Goal: Transaction & Acquisition: Purchase product/service

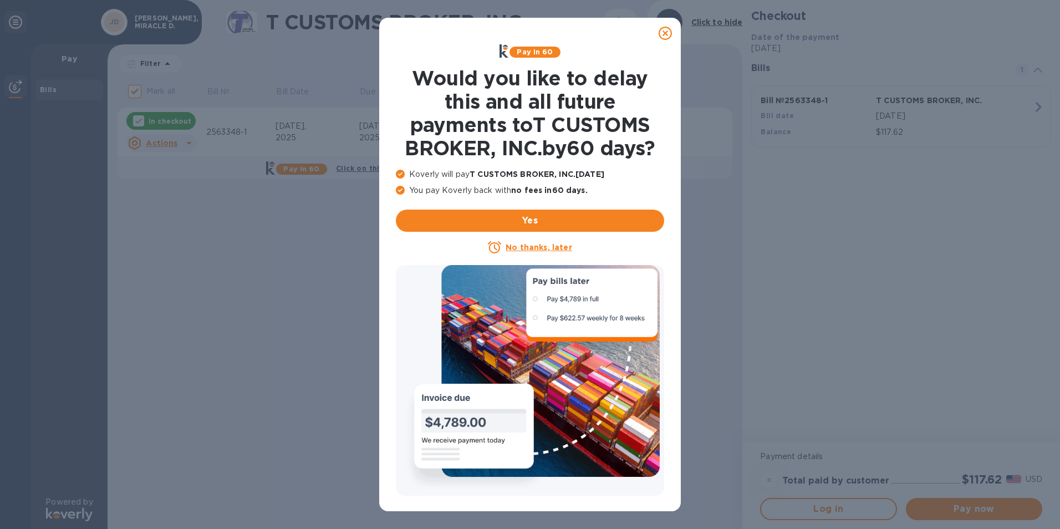
click at [664, 32] on icon at bounding box center [664, 33] width 13 height 13
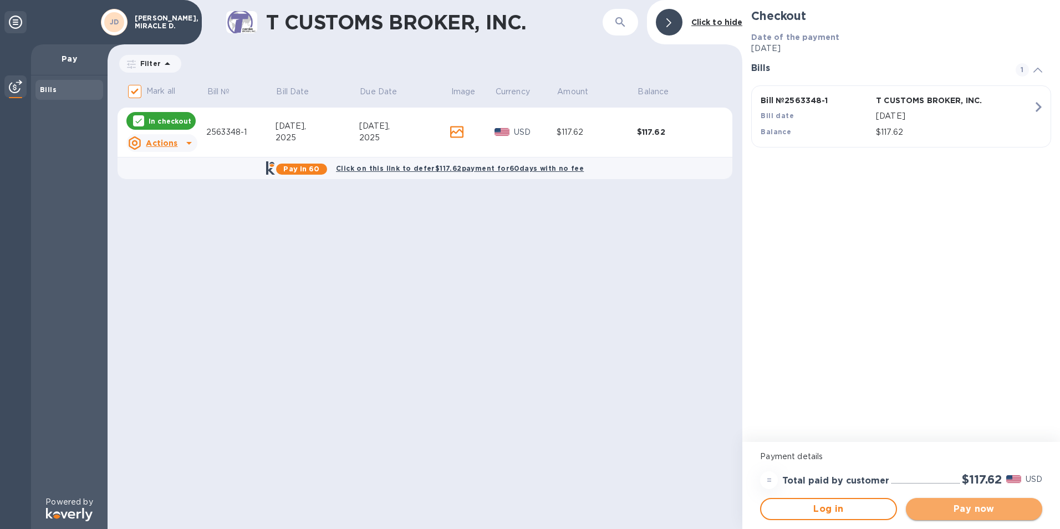
click at [963, 505] on span "Pay now" at bounding box center [973, 508] width 119 height 13
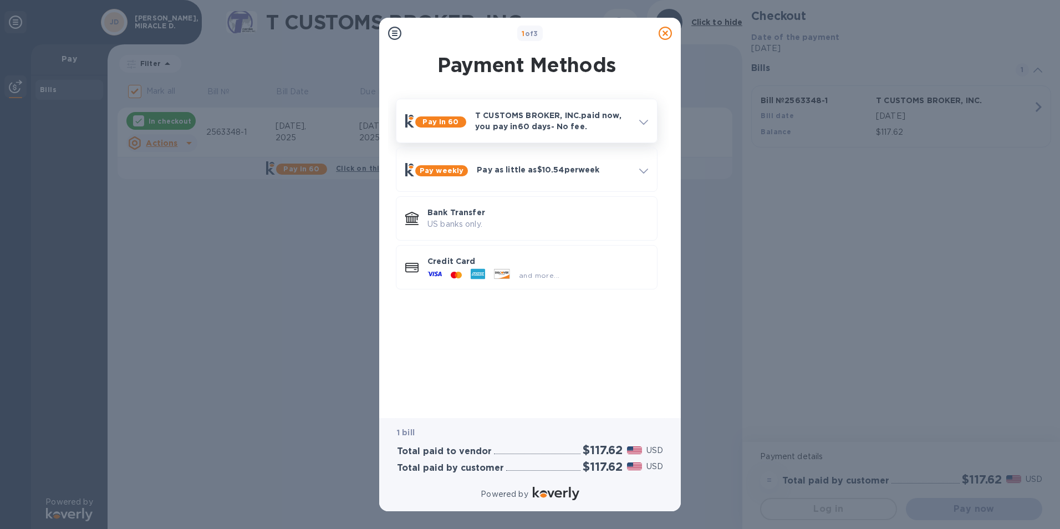
click at [626, 112] on p "T CUSTOMS BROKER, INC. paid now, you pay [DATE] - No fee." at bounding box center [552, 121] width 155 height 22
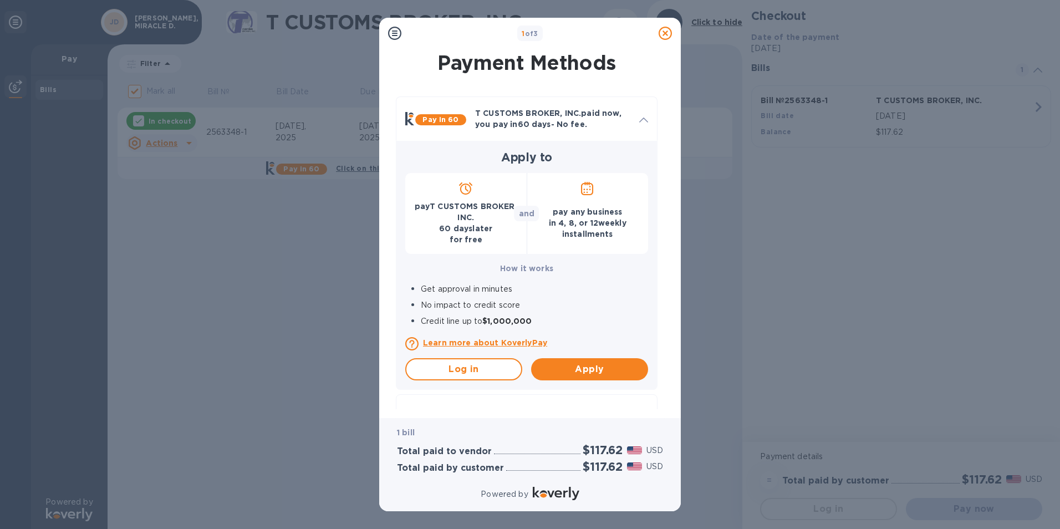
click at [657, 23] on div at bounding box center [665, 33] width 22 height 22
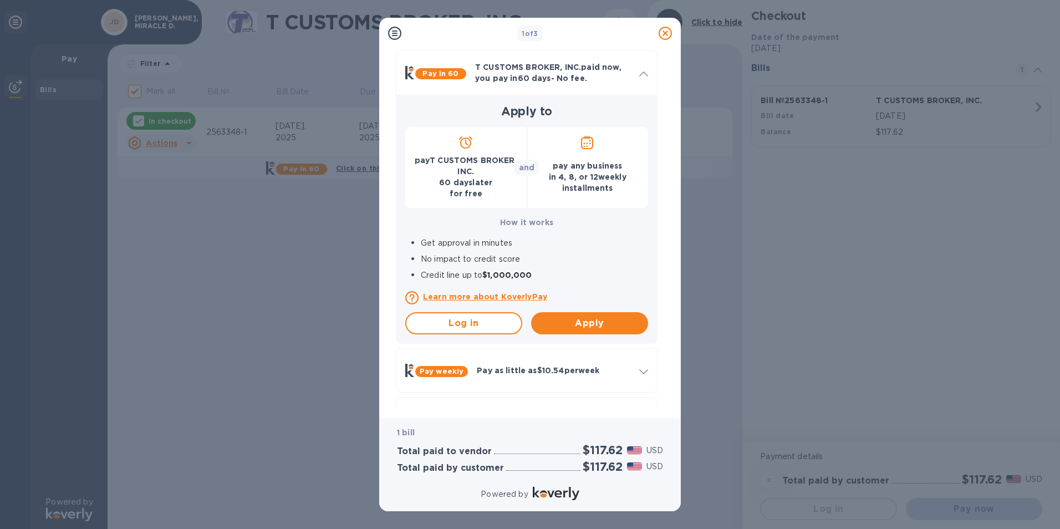
scroll to position [136, 0]
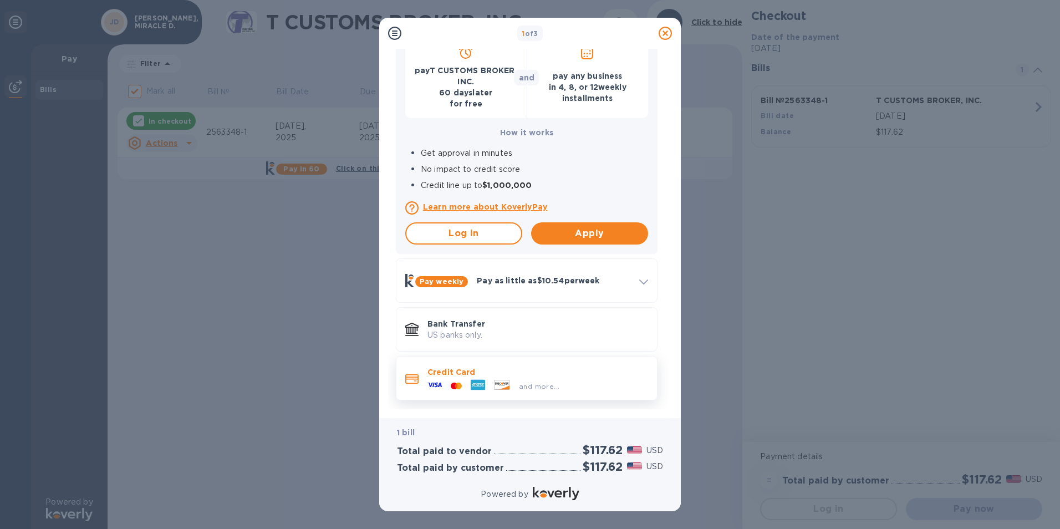
click at [453, 382] on icon at bounding box center [456, 385] width 11 height 7
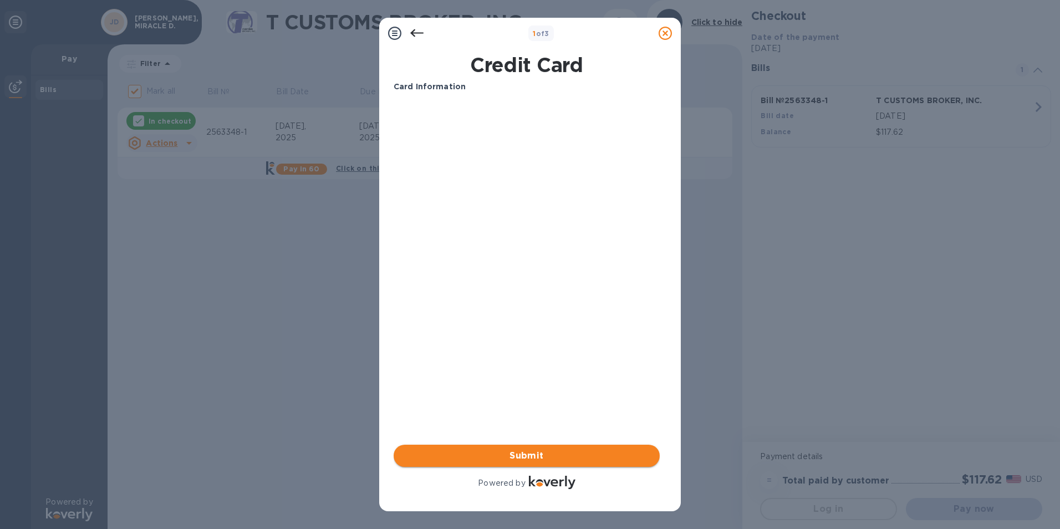
click at [534, 451] on span "Submit" at bounding box center [526, 455] width 248 height 13
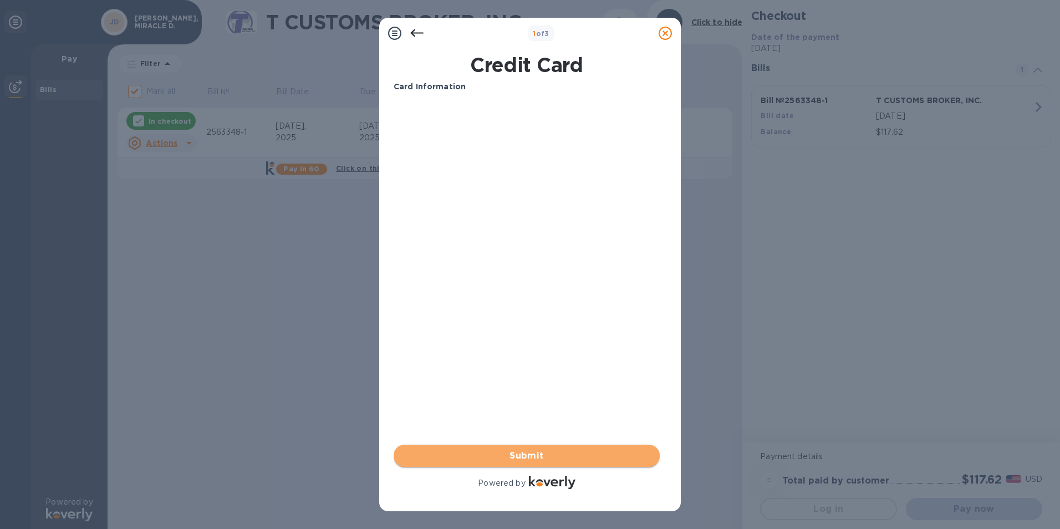
click at [525, 455] on span "Submit" at bounding box center [526, 455] width 248 height 13
click at [517, 459] on span "Submit" at bounding box center [526, 455] width 248 height 13
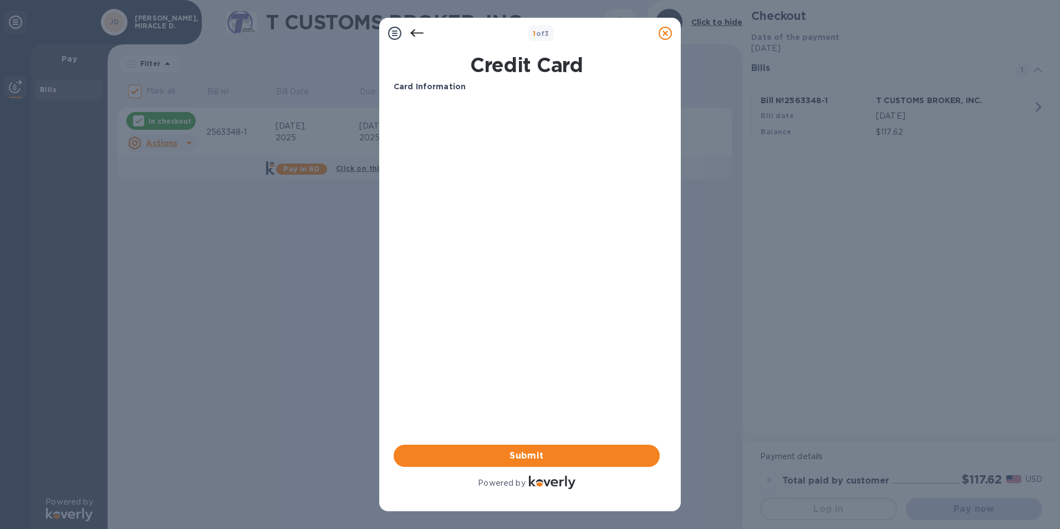
click at [388, 32] on icon at bounding box center [394, 33] width 13 height 13
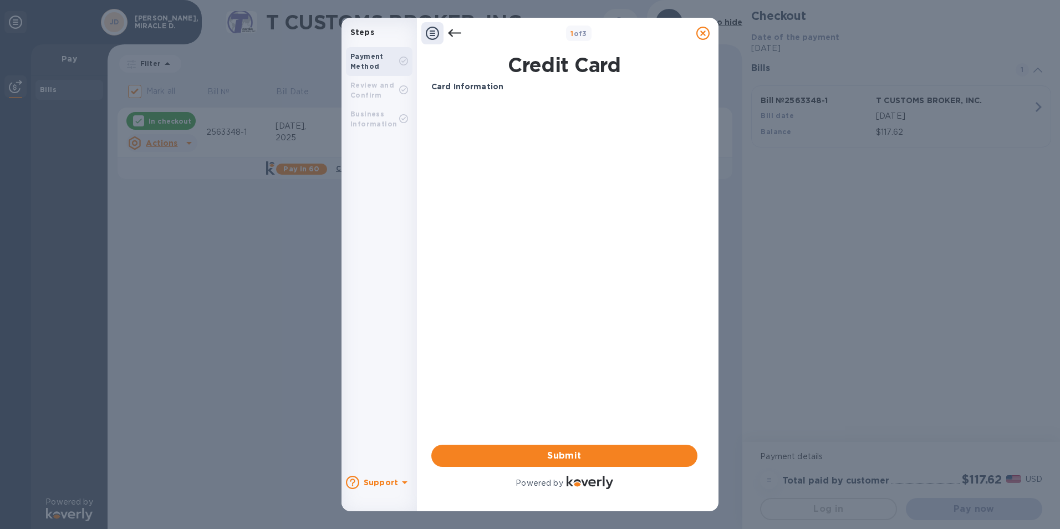
click at [377, 89] on div "Review and Confirm" at bounding box center [374, 90] width 49 height 20
click at [431, 444] on button "Submit" at bounding box center [564, 455] width 266 height 22
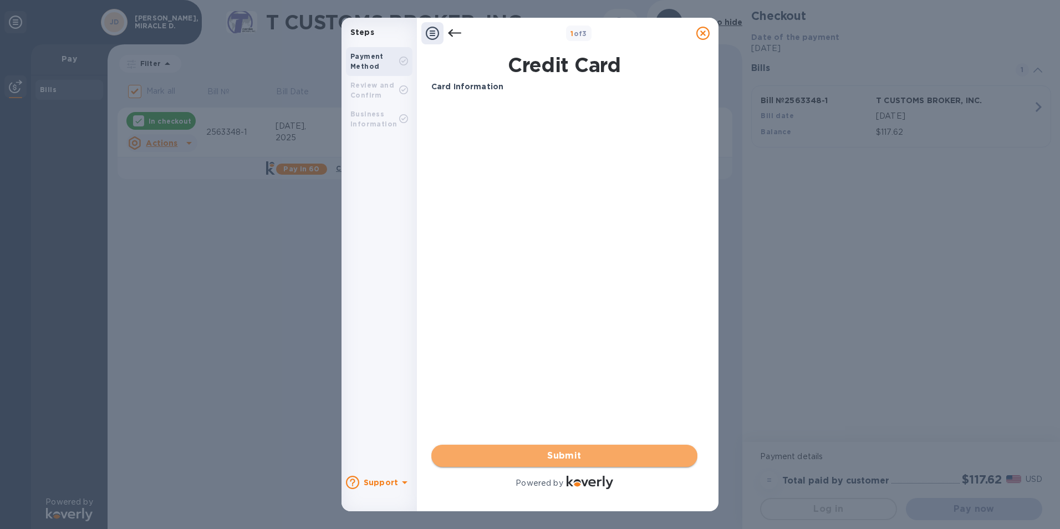
click at [554, 455] on span "Submit" at bounding box center [564, 455] width 248 height 13
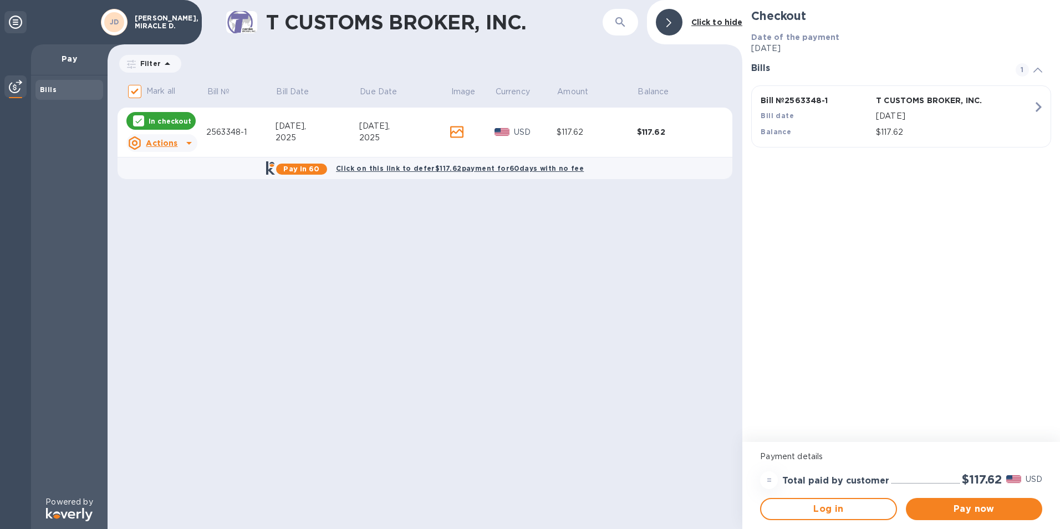
click at [653, 128] on div "$117.62" at bounding box center [677, 131] width 80 height 11
click at [655, 132] on div "$117.62" at bounding box center [677, 131] width 80 height 11
click at [943, 516] on button "Pay now" at bounding box center [973, 509] width 136 height 22
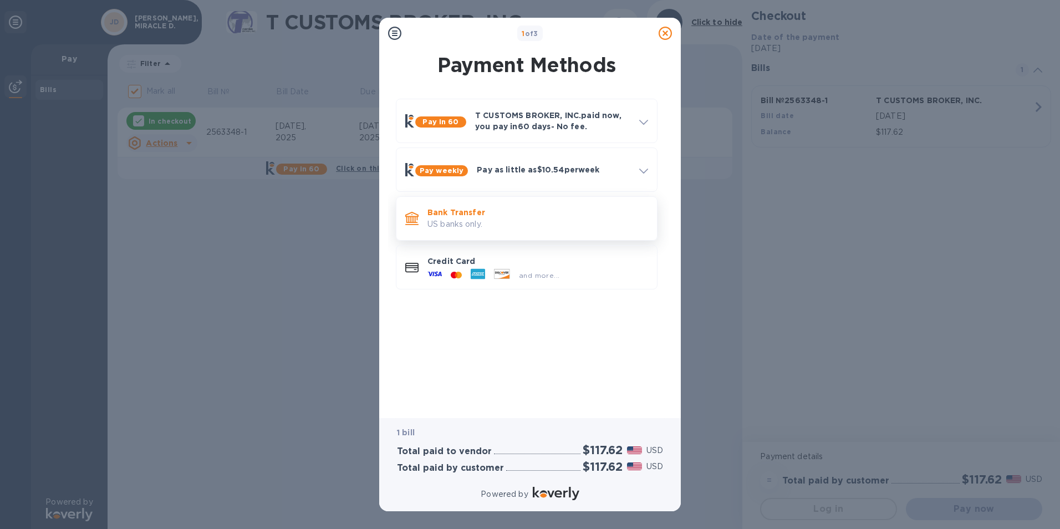
click at [502, 213] on p "Bank Transfer" at bounding box center [537, 212] width 221 height 11
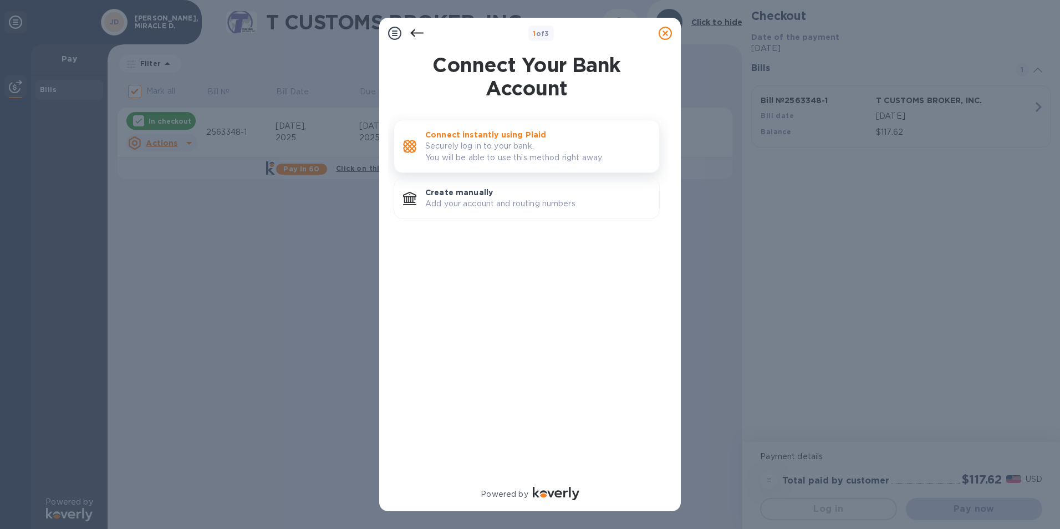
click at [530, 149] on p "Securely log in to your bank. You will be able to use this method right away." at bounding box center [537, 151] width 225 height 23
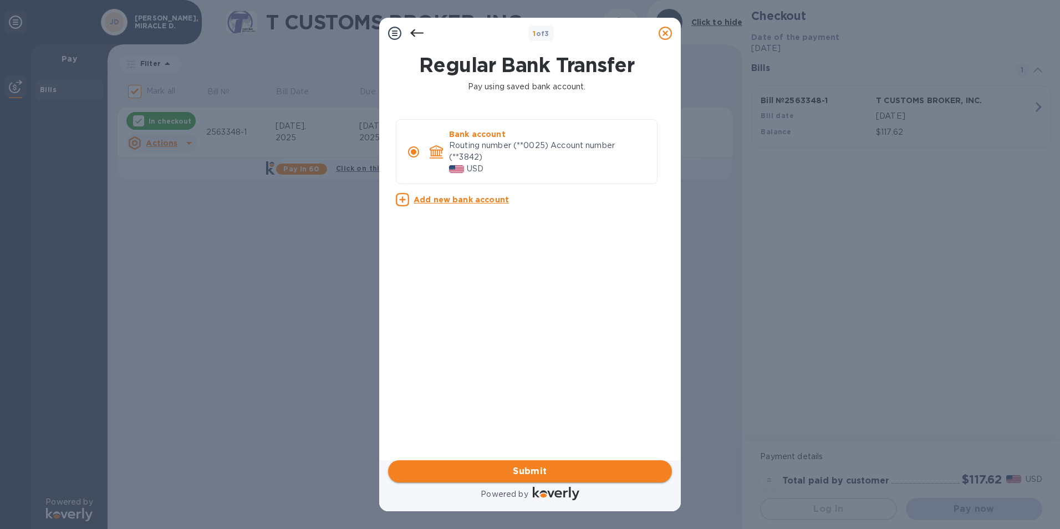
click at [538, 467] on span "Submit" at bounding box center [530, 470] width 266 height 13
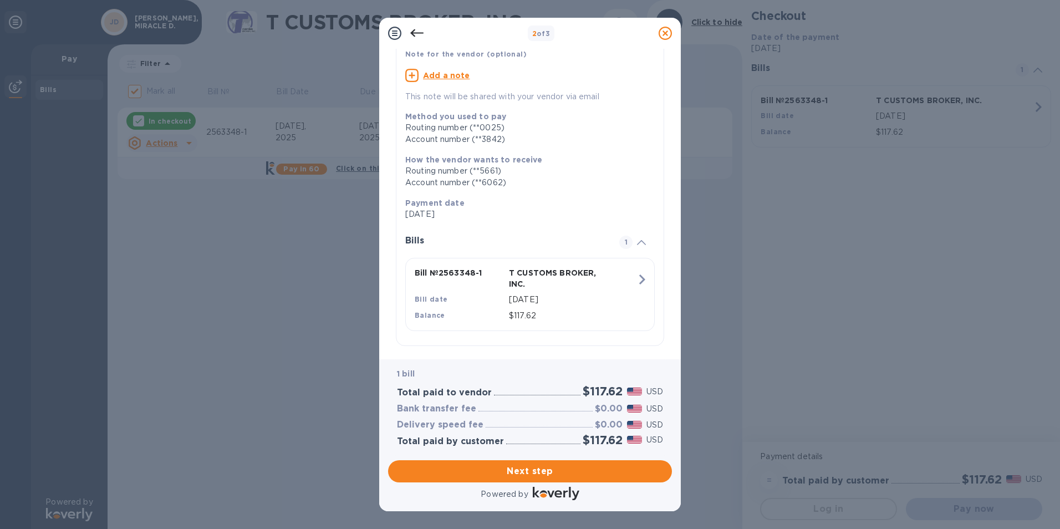
scroll to position [89, 0]
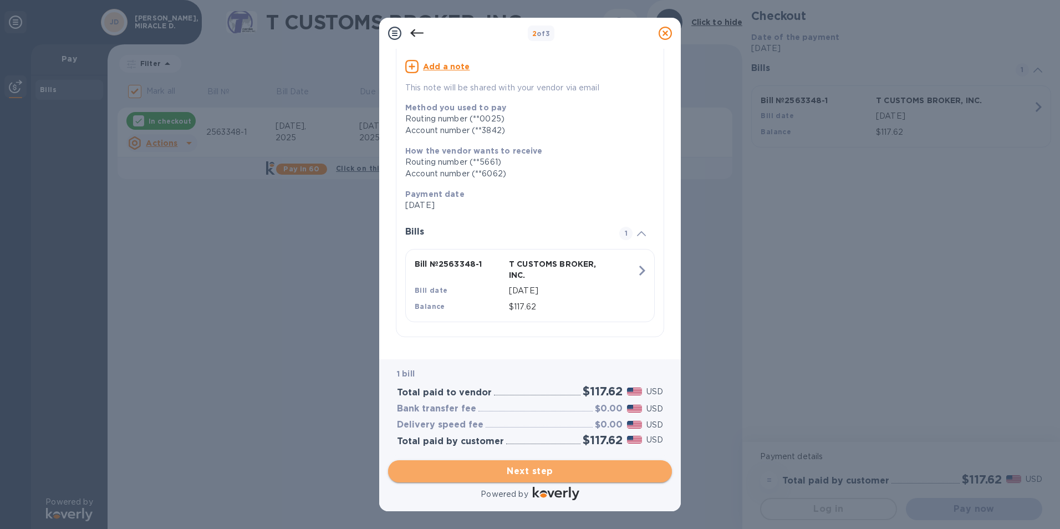
click at [528, 474] on span "Next step" at bounding box center [530, 470] width 266 height 13
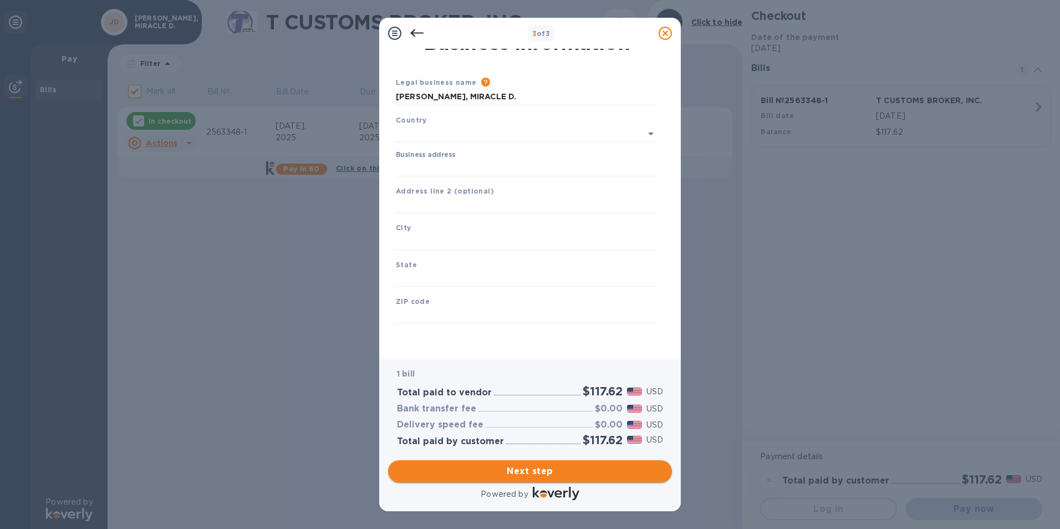
type input "[GEOGRAPHIC_DATA]"
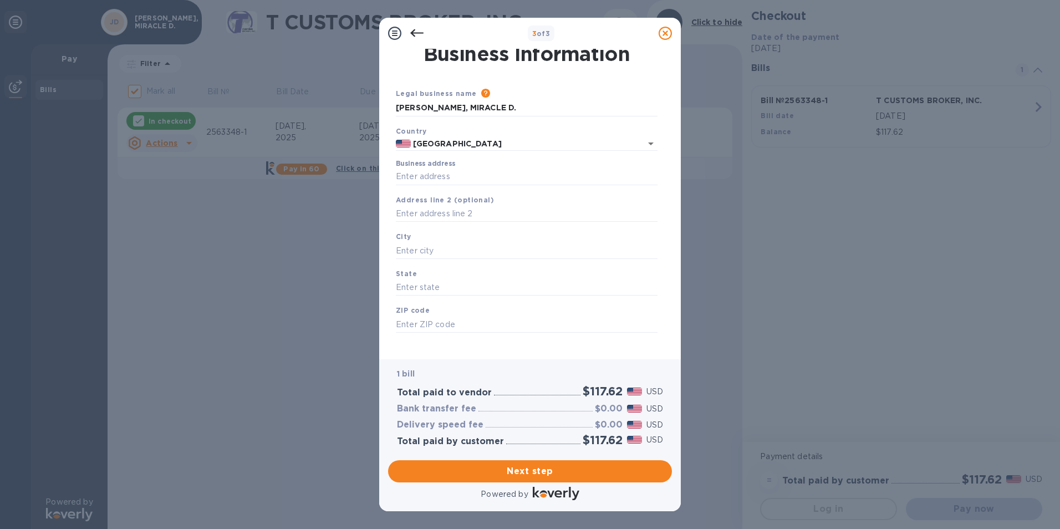
scroll to position [0, 0]
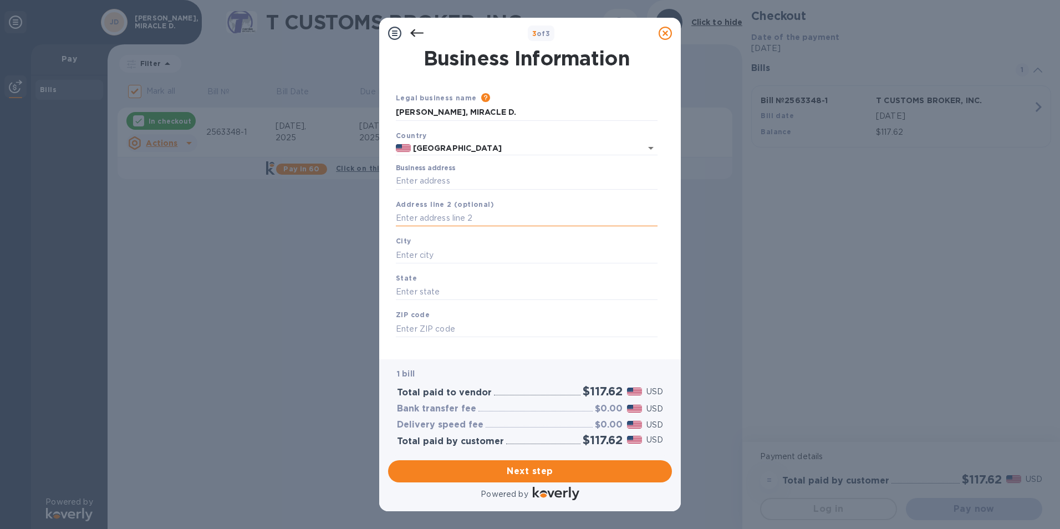
click at [422, 216] on input "text" at bounding box center [527, 218] width 262 height 17
type input "[STREET_ADDRESS][PERSON_NAME]"
type input "Phillipsburg"
type input "NJ"
type input "08865"
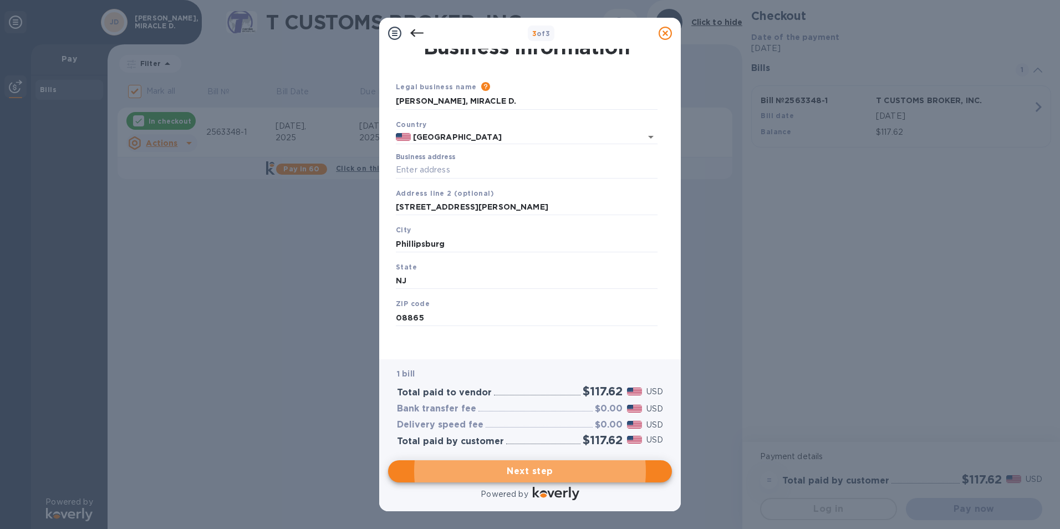
scroll to position [13, 0]
click at [534, 470] on span "Next step" at bounding box center [530, 470] width 266 height 13
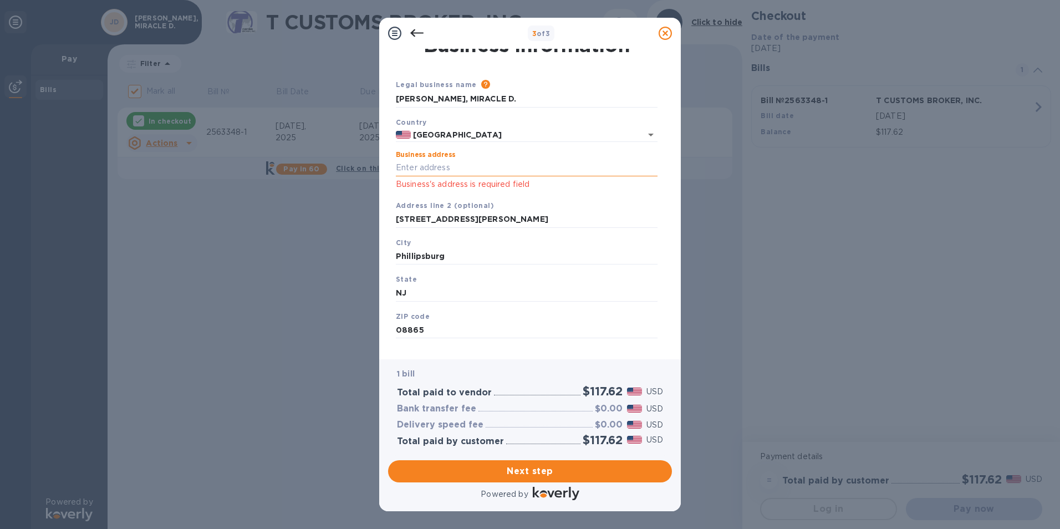
click at [404, 160] on input "Business address" at bounding box center [527, 168] width 262 height 17
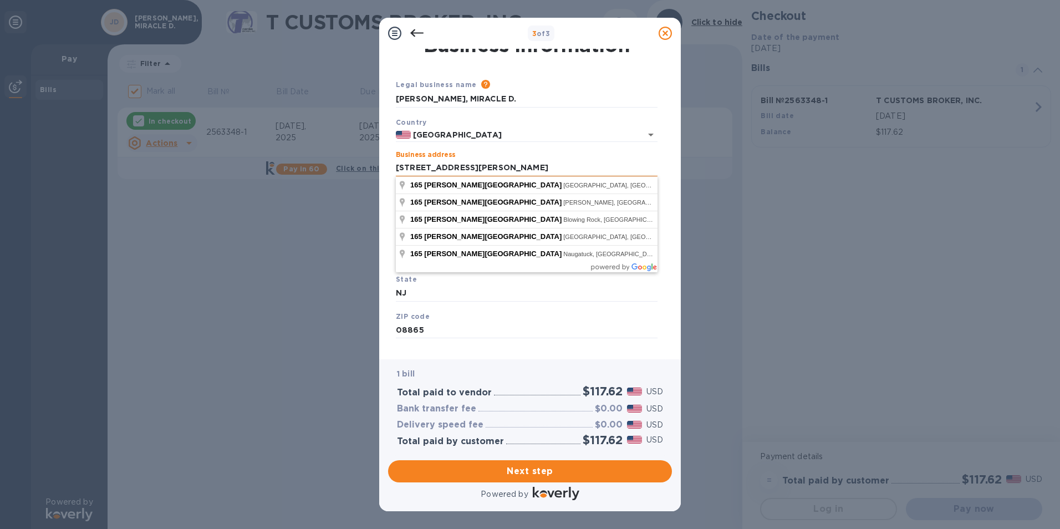
click at [468, 160] on input "[STREET_ADDRESS][PERSON_NAME]" at bounding box center [527, 168] width 262 height 17
type input "[STREET_ADDRESS][PERSON_NAME]"
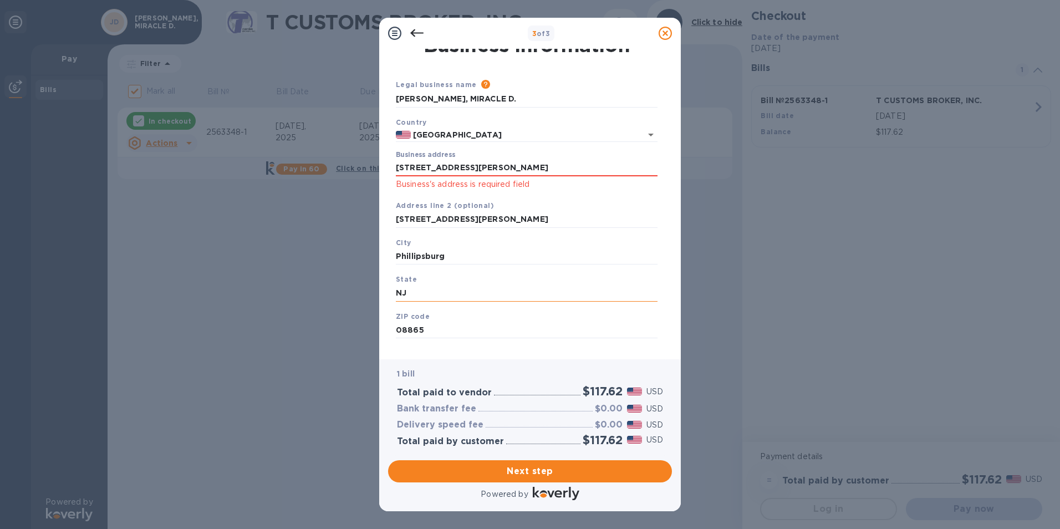
click at [483, 298] on input "NJ" at bounding box center [527, 293] width 262 height 17
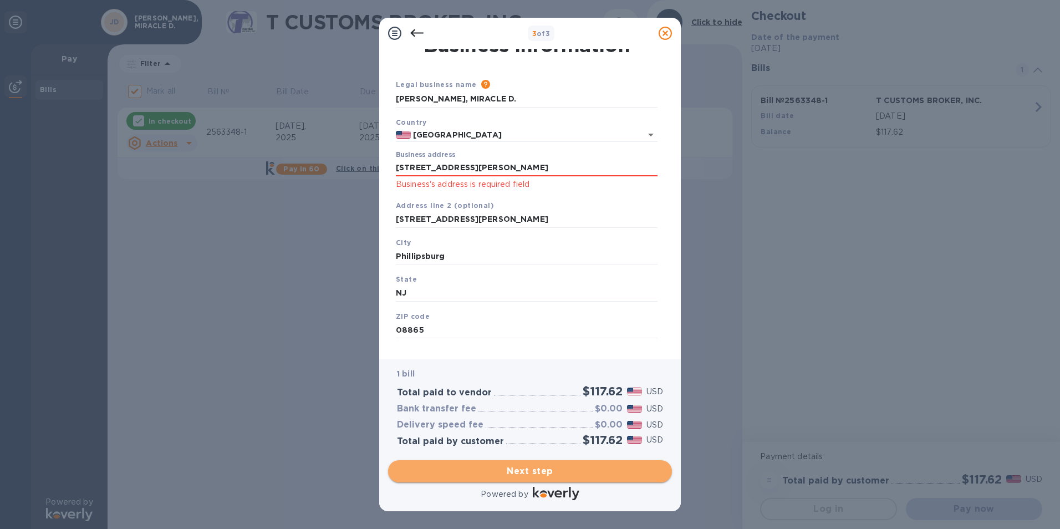
click at [508, 477] on span "Next step" at bounding box center [530, 470] width 266 height 13
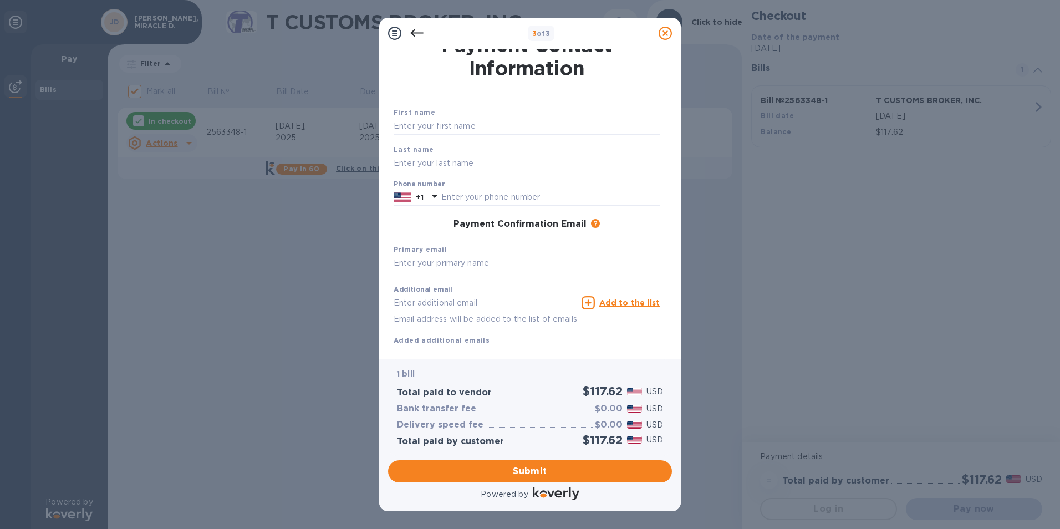
click at [410, 260] on input "text" at bounding box center [526, 263] width 266 height 17
type input "M"
type input "[EMAIL_ADDRESS][DOMAIN_NAME]"
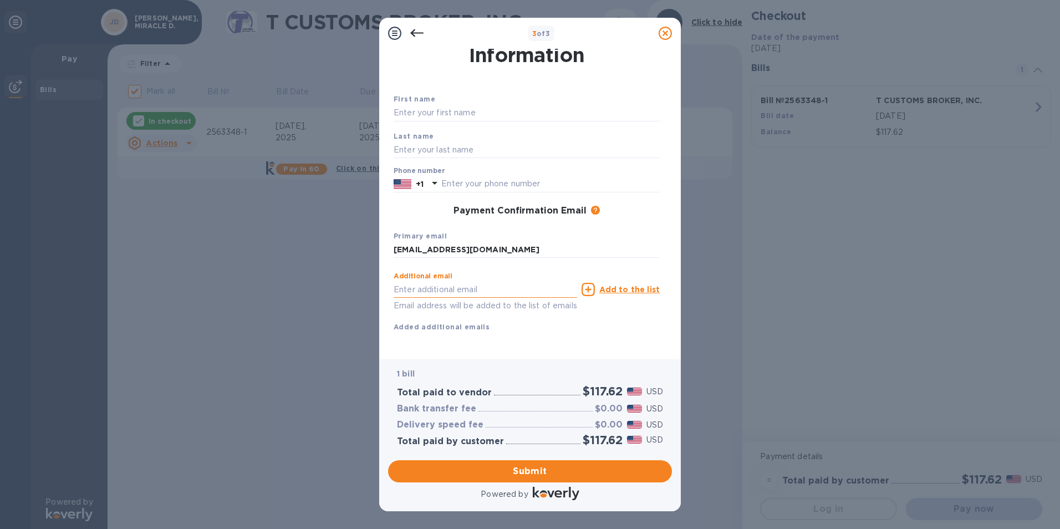
scroll to position [39, 0]
click at [411, 105] on input "text" at bounding box center [526, 113] width 266 height 17
type input "Miracle"
type input "[PERSON_NAME]"
type input "6056703557"
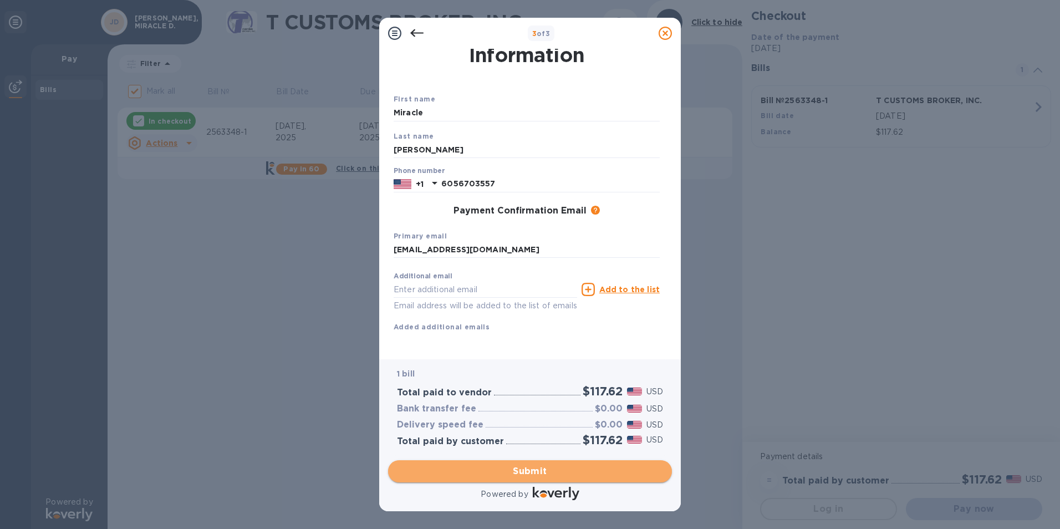
click at [518, 471] on span "Submit" at bounding box center [530, 470] width 266 height 13
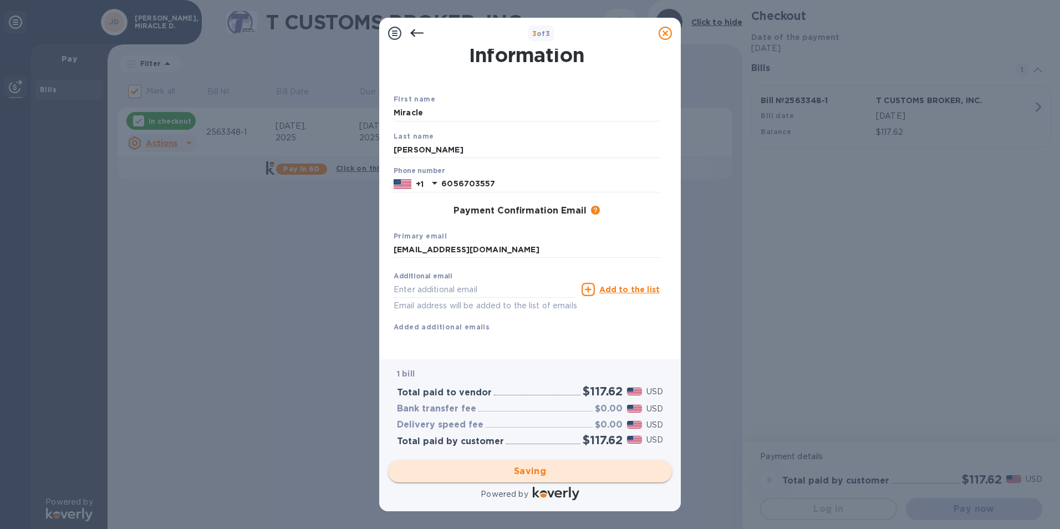
checkbox input "false"
